Goal: Find specific page/section: Find specific page/section

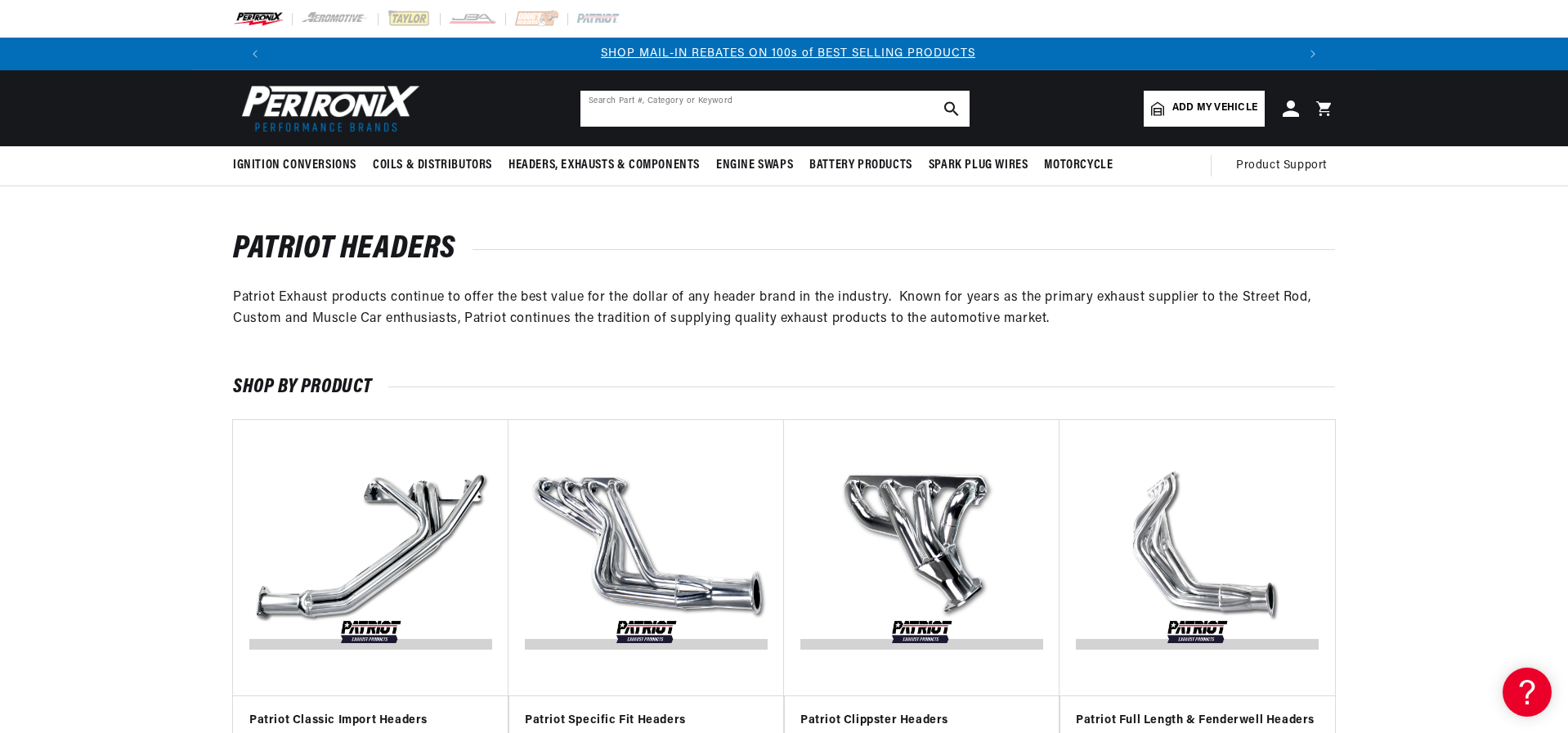
click at [768, 107] on input "text" at bounding box center [775, 108] width 389 height 36
type input "nova"
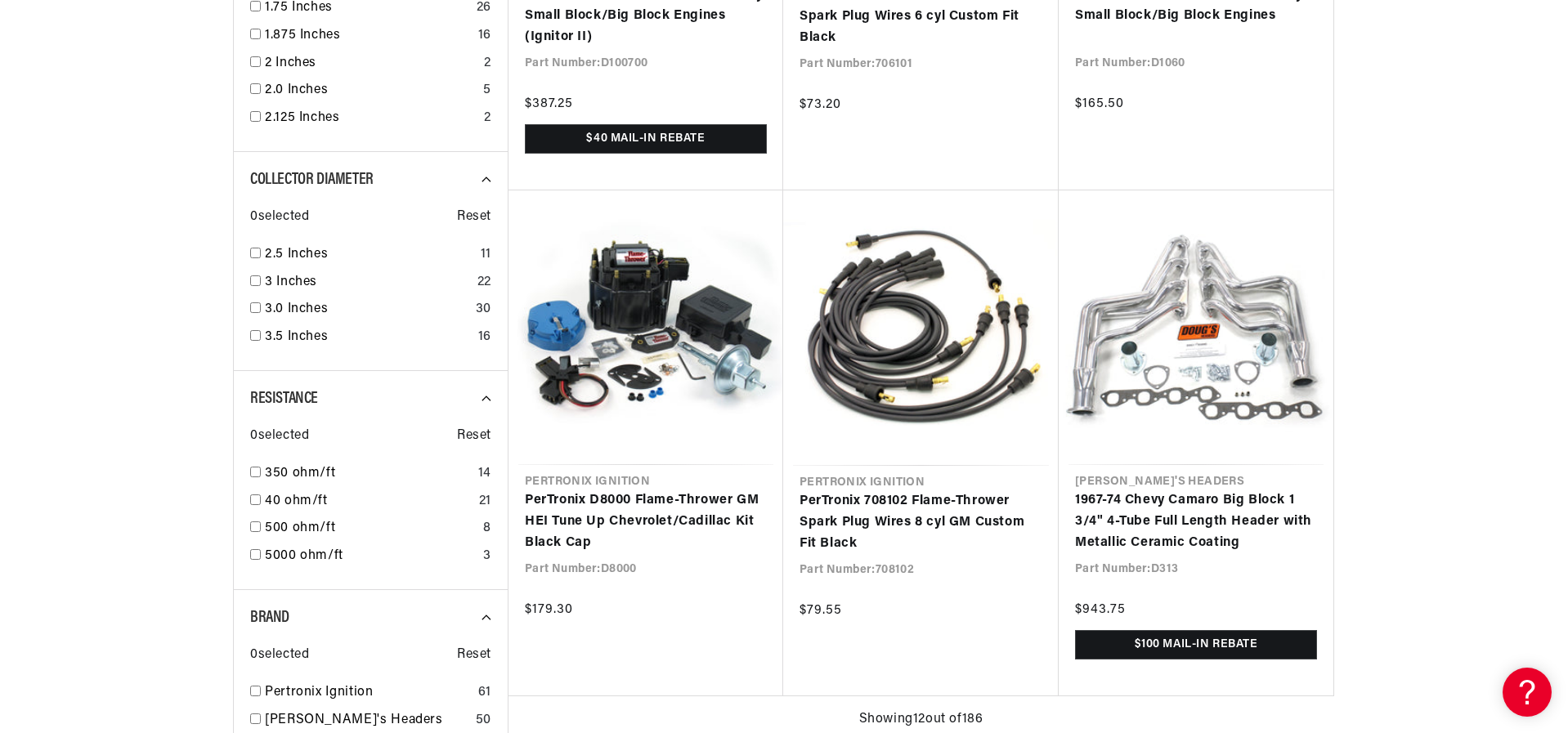
scroll to position [0, 2042]
